Goal: Information Seeking & Learning: Learn about a topic

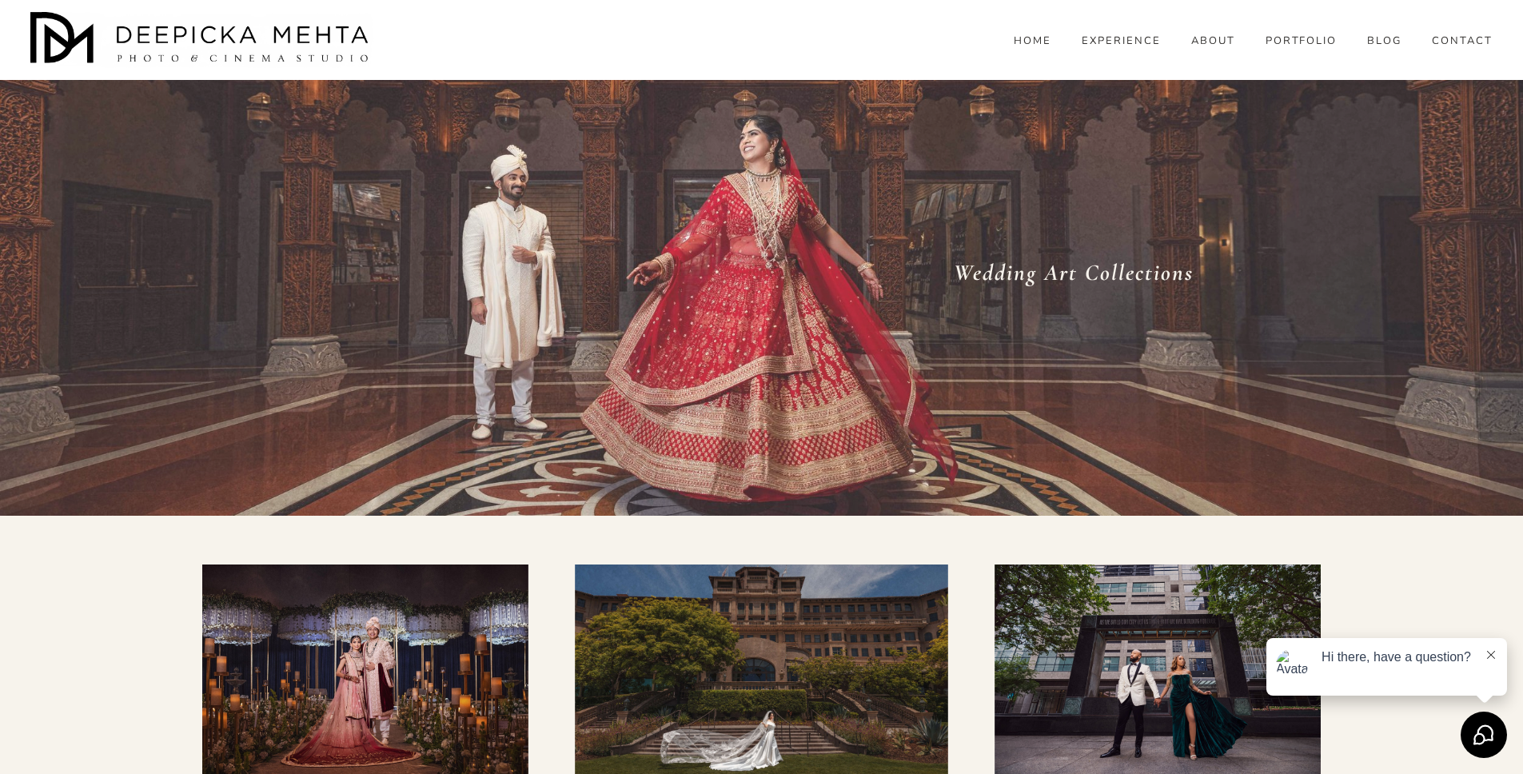
click at [1038, 48] on link "HOME" at bounding box center [1033, 41] width 38 height 14
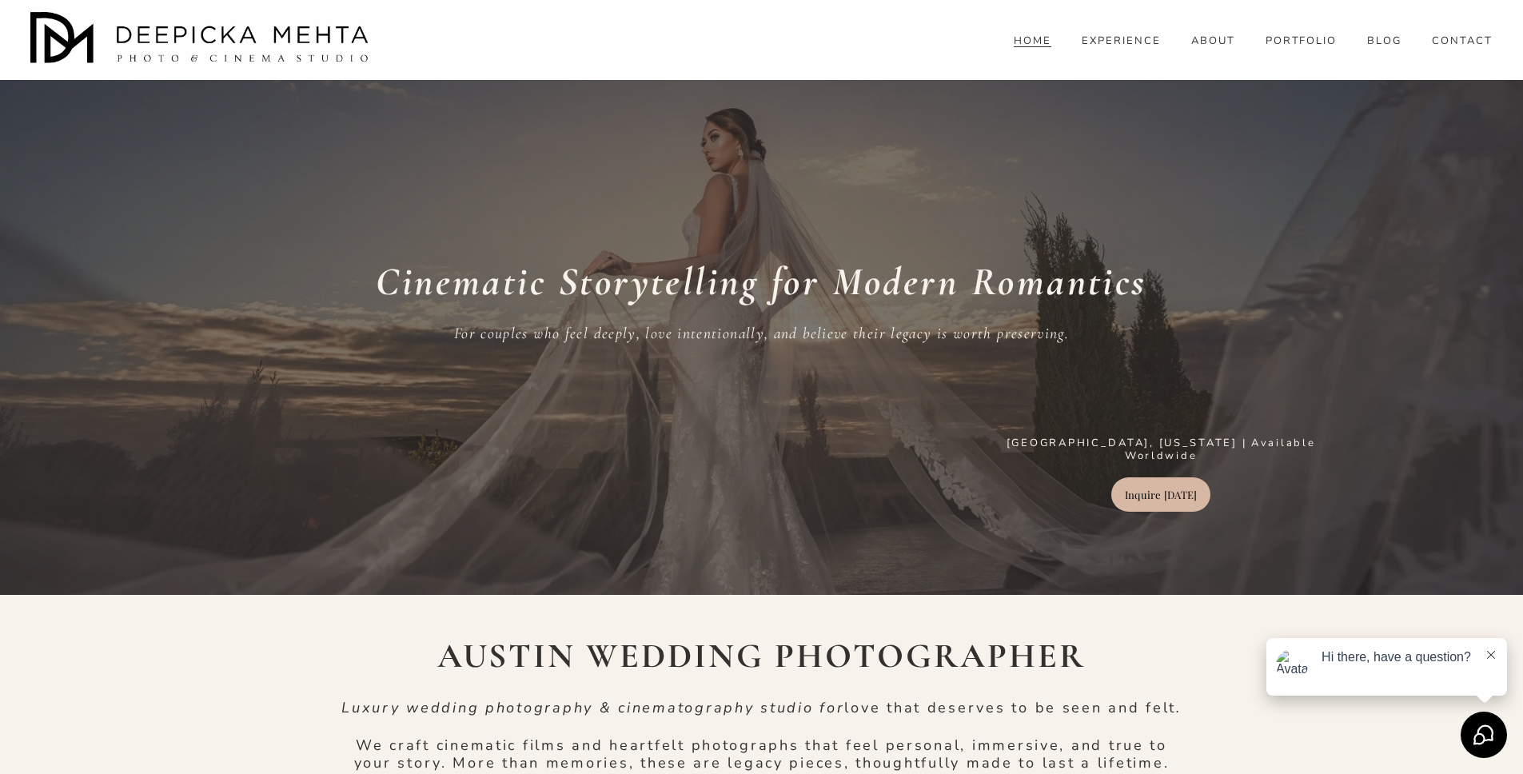
scroll to position [22, 0]
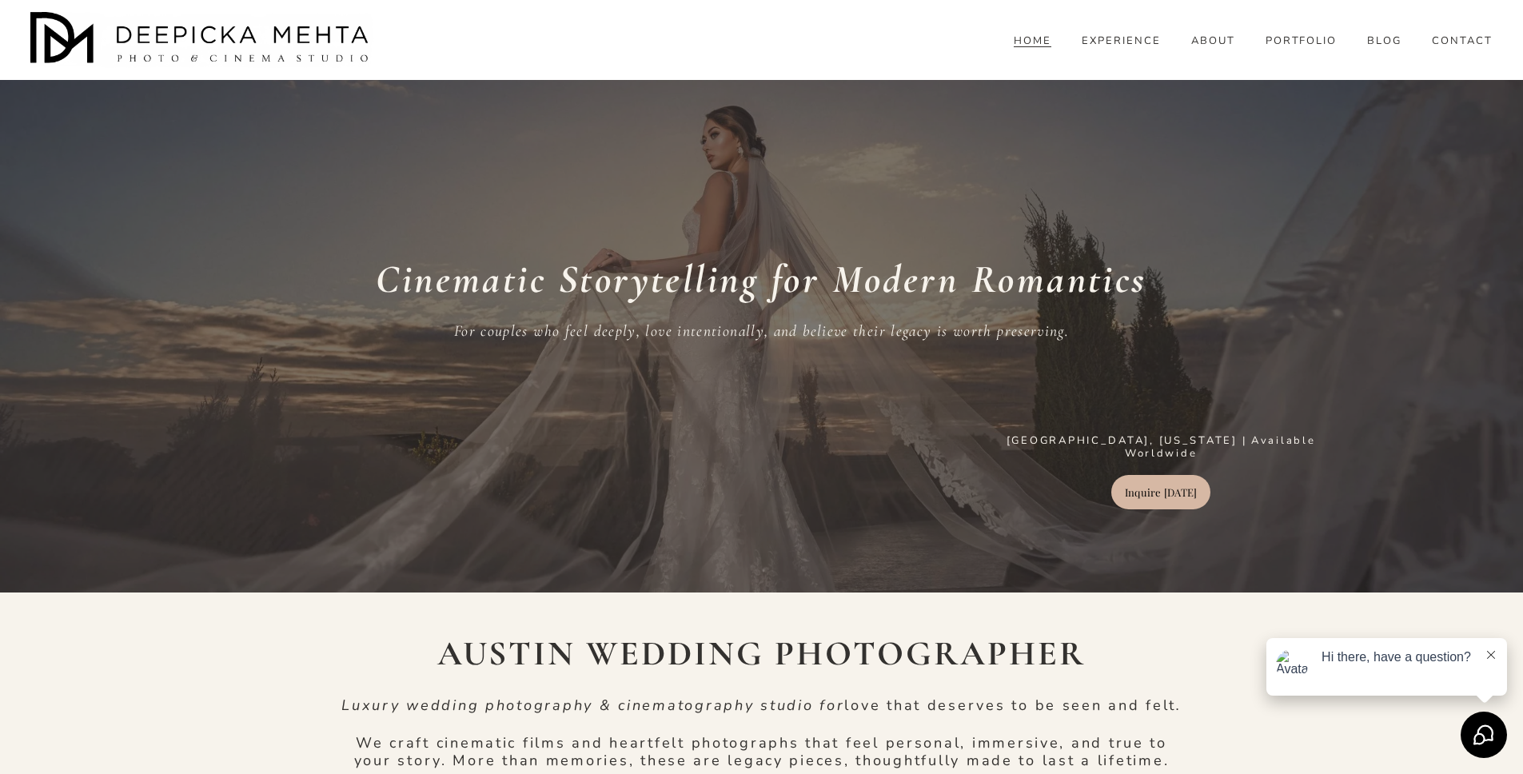
click at [1183, 497] on link "Inquire Today" at bounding box center [1161, 492] width 99 height 34
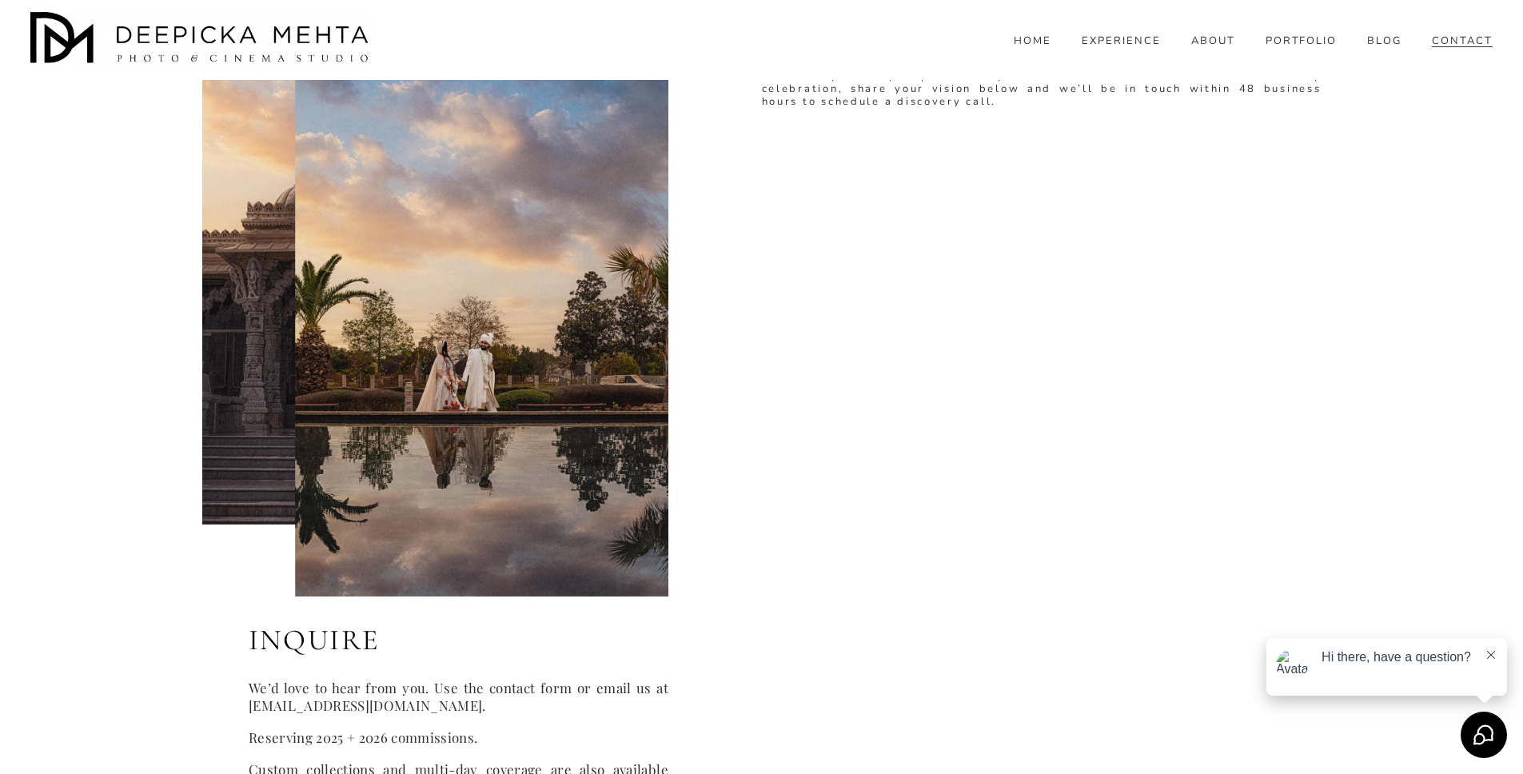
scroll to position [561, 0]
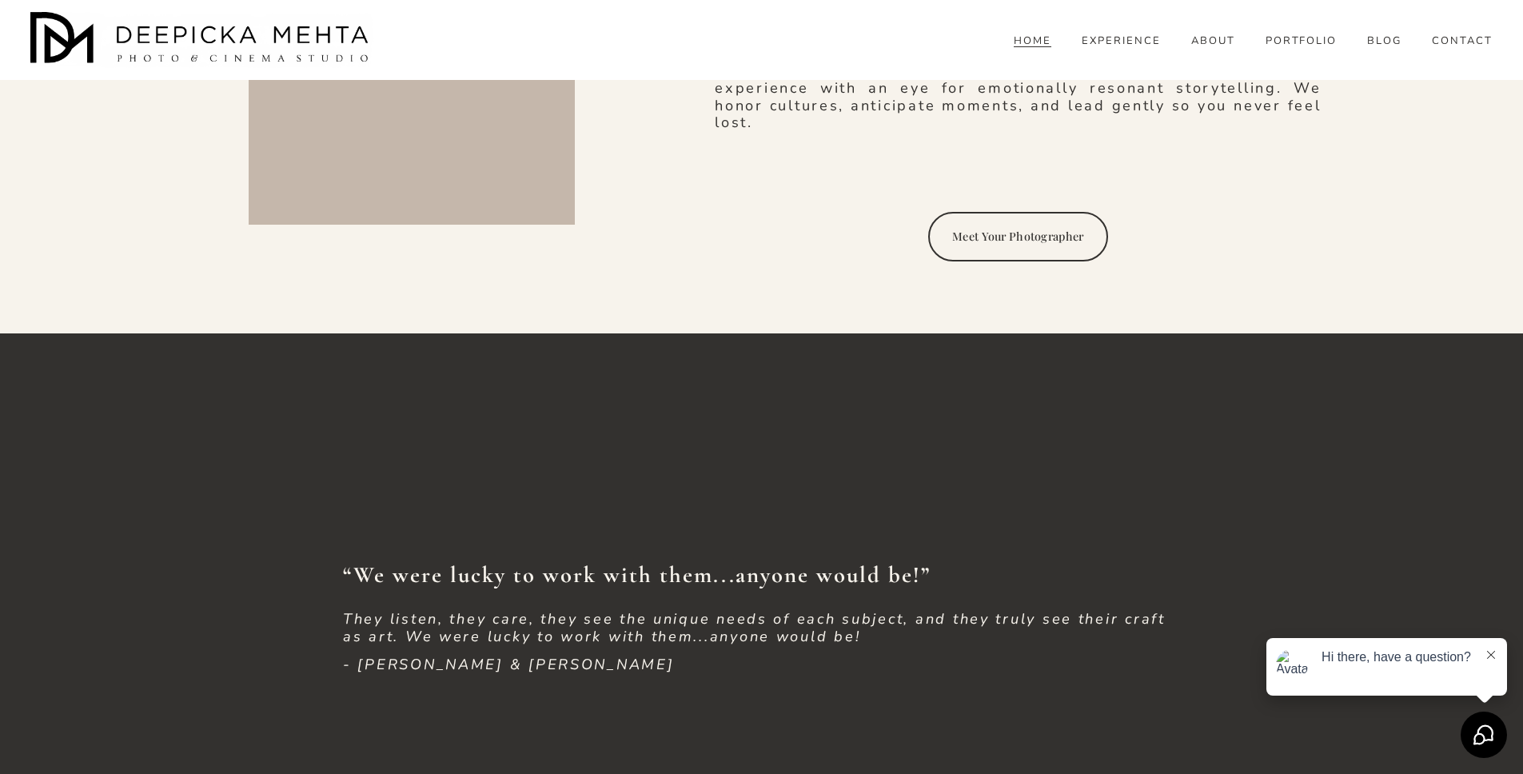
scroll to position [2283, 0]
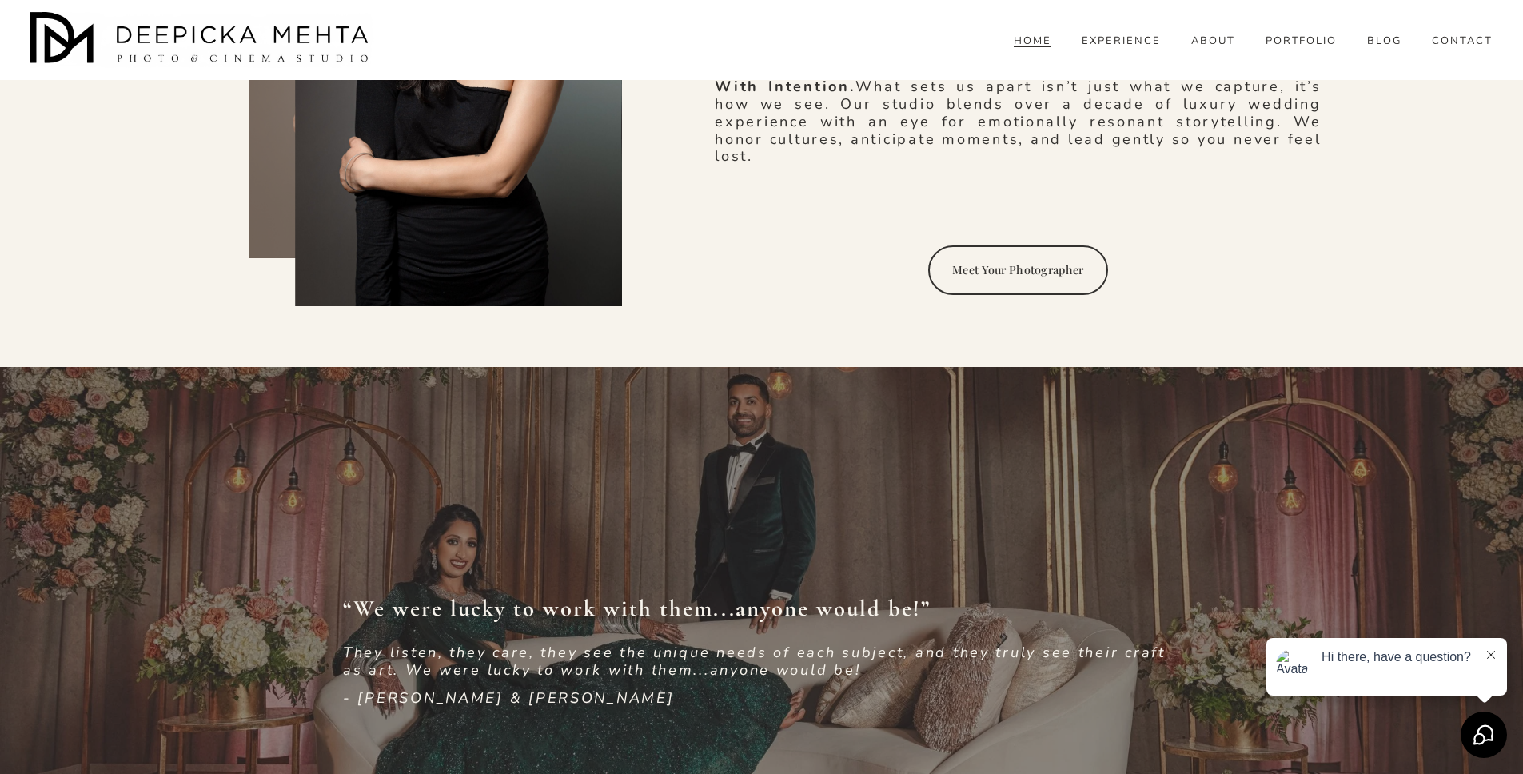
click at [960, 272] on link "Meet Your Photographer" at bounding box center [1018, 270] width 180 height 50
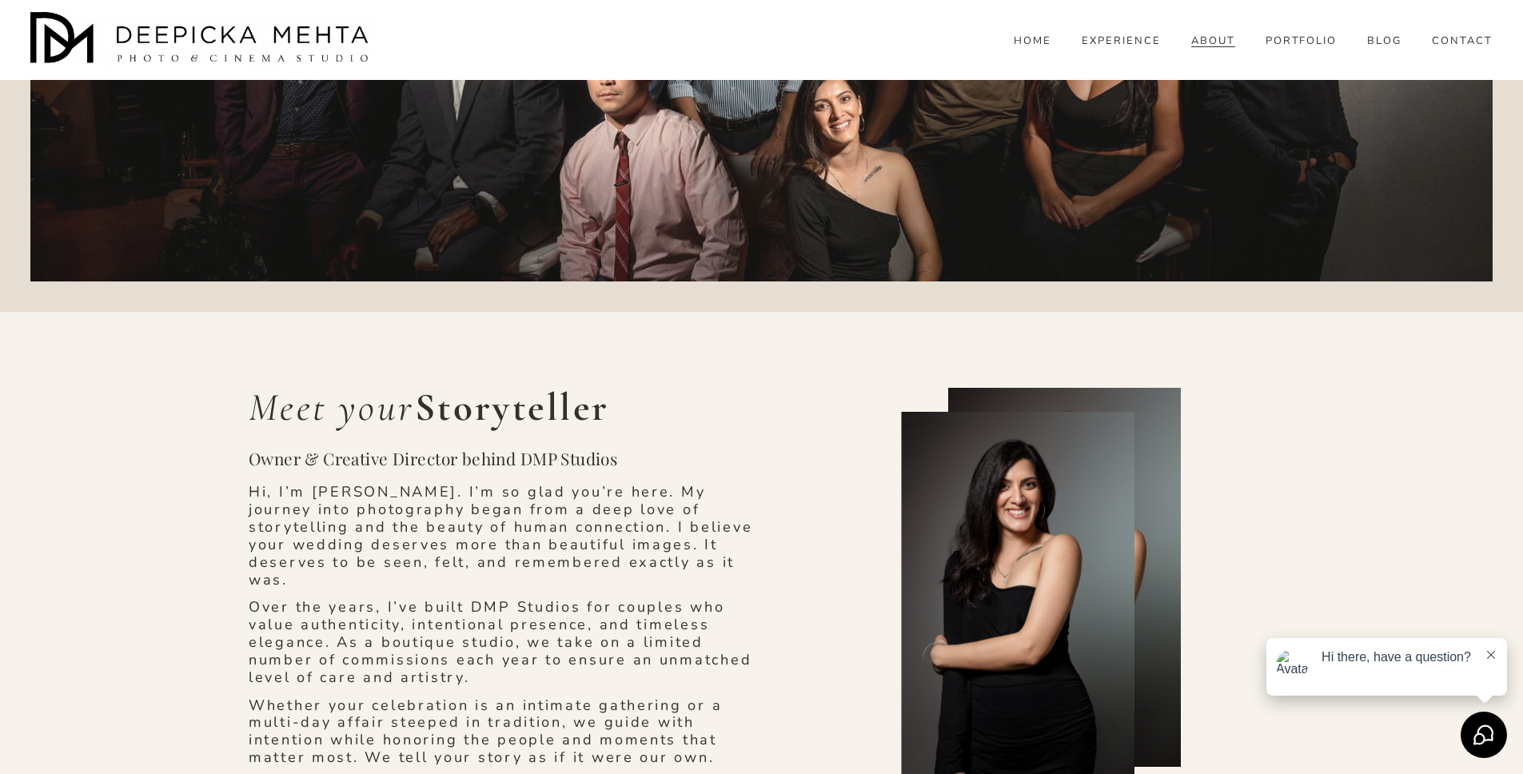
scroll to position [1031, 0]
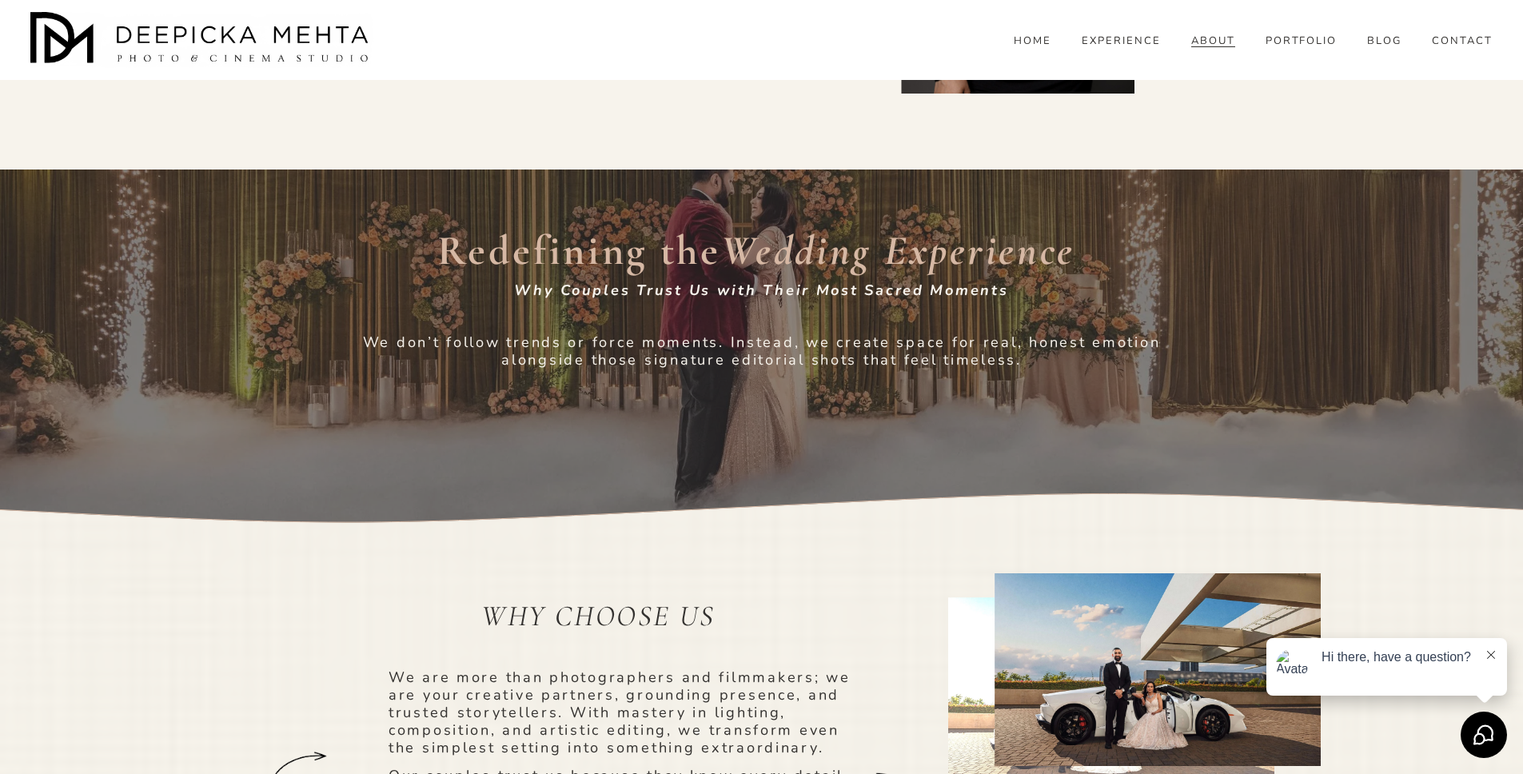
click at [1028, 48] on link "HOME" at bounding box center [1033, 41] width 38 height 14
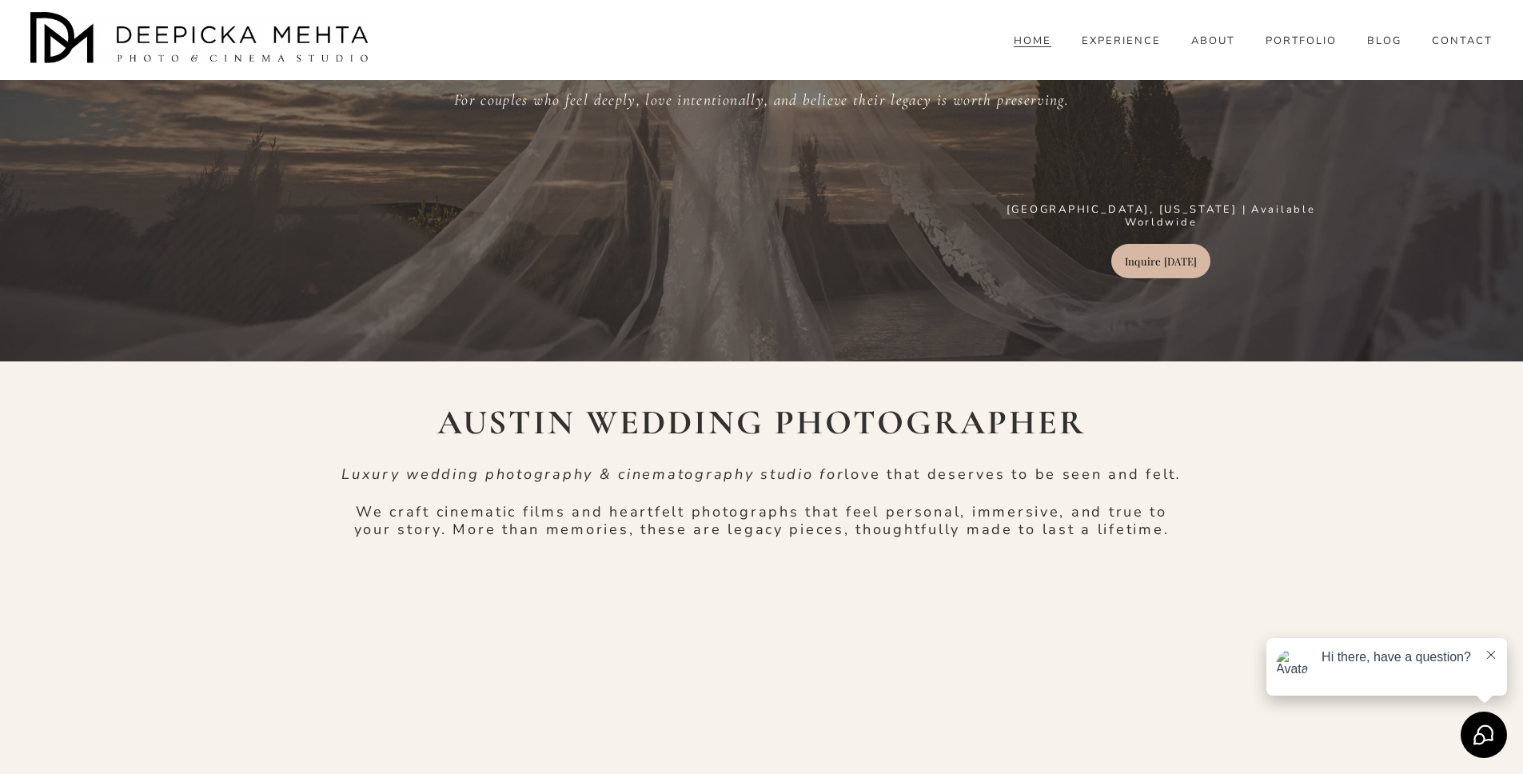
scroll to position [291, 0]
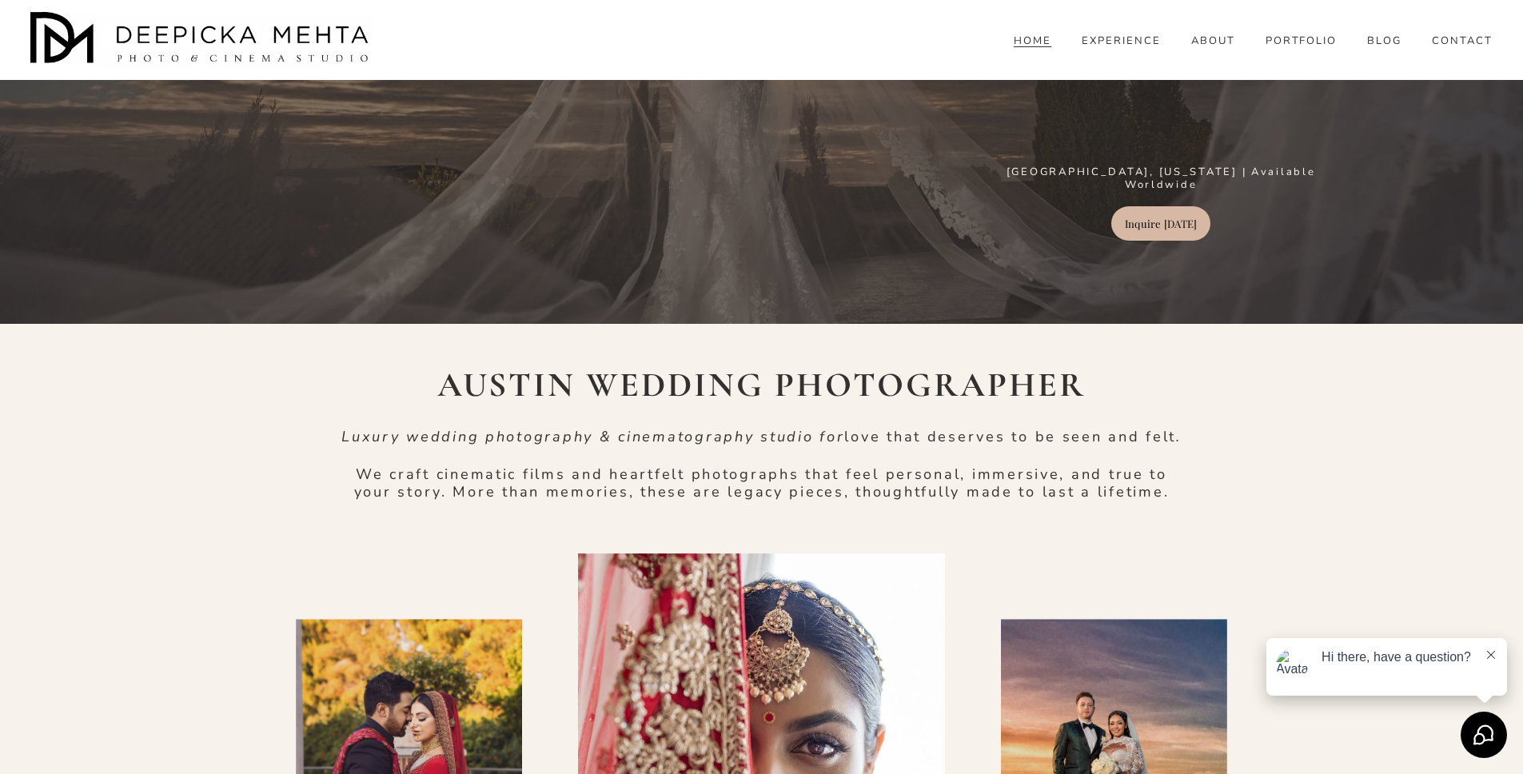
click at [831, 383] on strong "AUSTIN WEDDING PHOTOGRAPHER" at bounding box center [761, 385] width 649 height 42
